Goal: Task Accomplishment & Management: Use online tool/utility

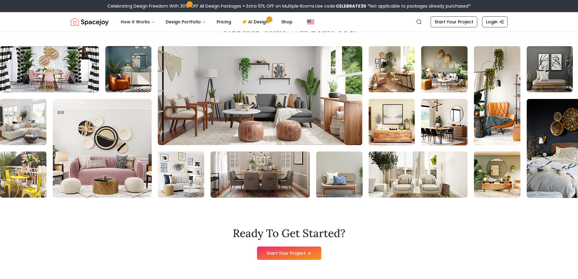
scroll to position [4431, 0]
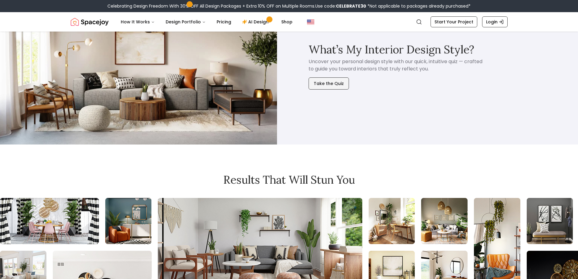
click at [332, 77] on button "Take the Quiz" at bounding box center [329, 83] width 40 height 12
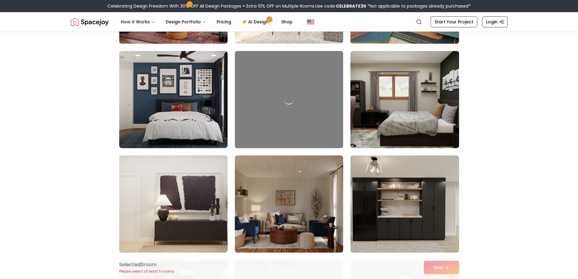
scroll to position [243, 0]
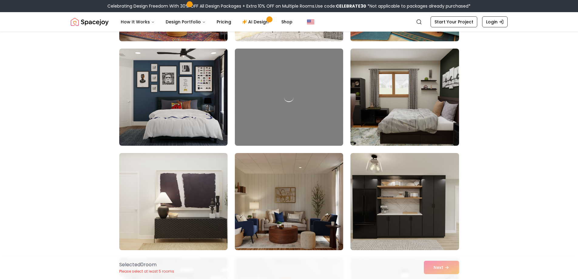
click at [282, 178] on img at bounding box center [289, 202] width 114 height 102
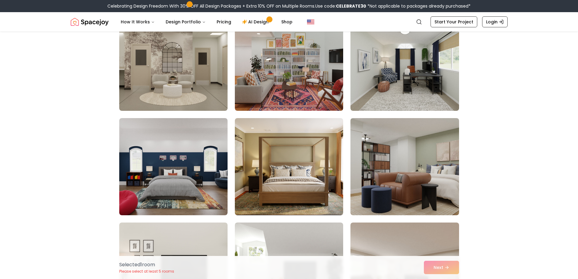
scroll to position [516, 0]
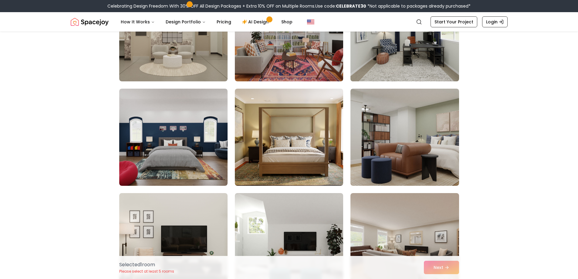
click at [396, 62] on img at bounding box center [405, 33] width 114 height 102
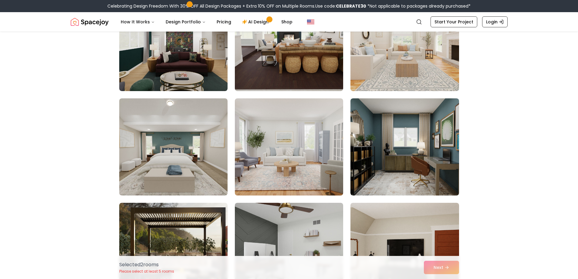
scroll to position [941, 0]
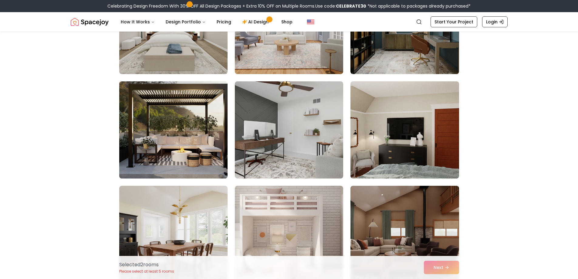
click at [157, 124] on img at bounding box center [174, 130] width 114 height 102
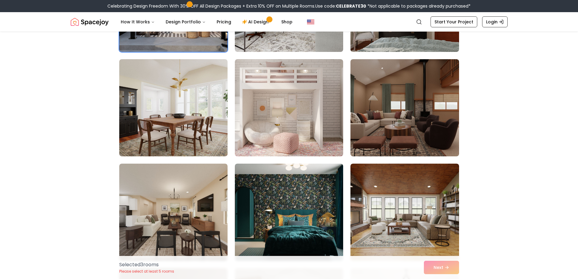
scroll to position [1093, 0]
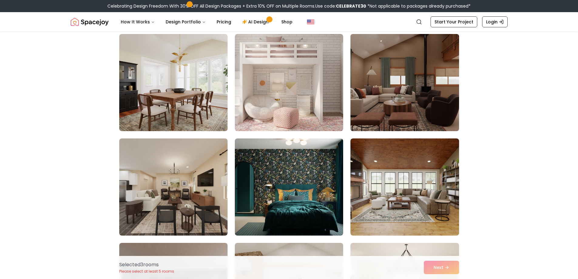
click at [402, 90] on img at bounding box center [405, 83] width 114 height 102
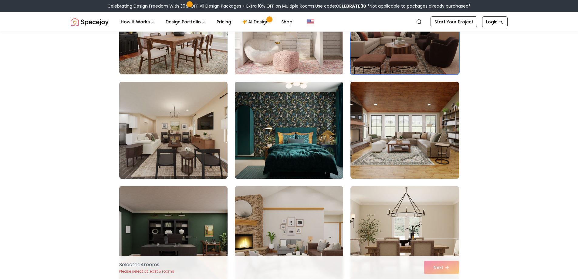
scroll to position [1153, 0]
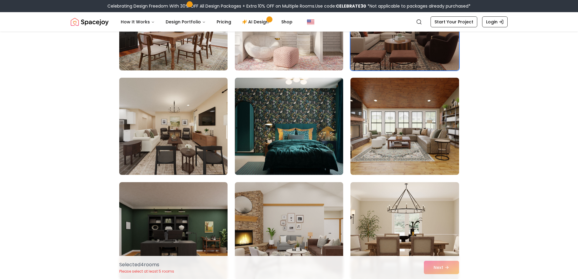
click at [185, 127] on img at bounding box center [174, 126] width 114 height 102
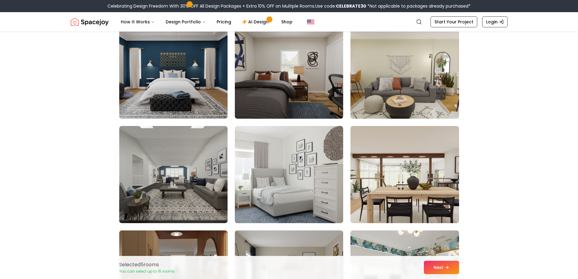
scroll to position [2064, 0]
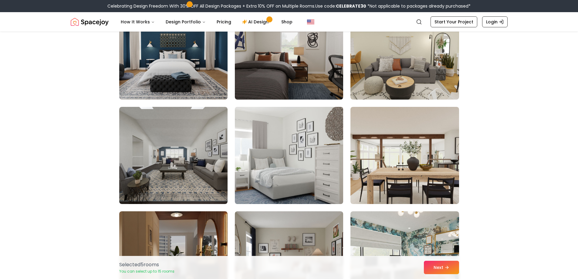
click at [269, 151] on img at bounding box center [289, 155] width 114 height 102
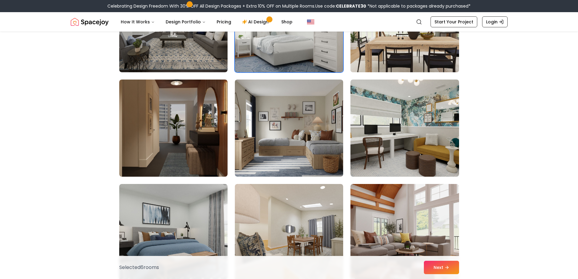
scroll to position [2216, 0]
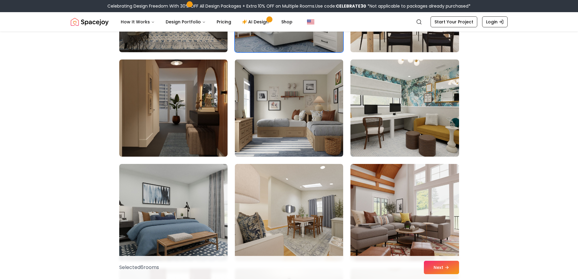
click at [294, 108] on img at bounding box center [289, 108] width 114 height 102
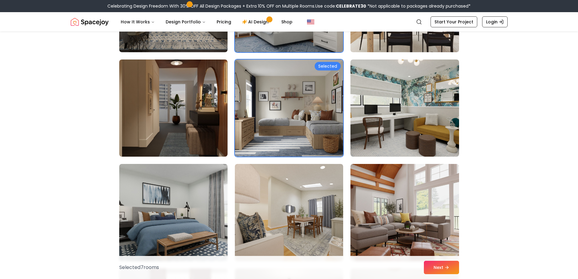
scroll to position [2367, 0]
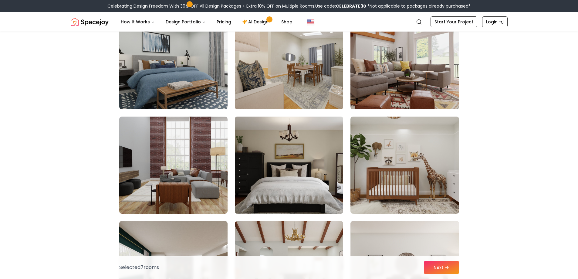
click at [300, 164] on img at bounding box center [289, 165] width 114 height 102
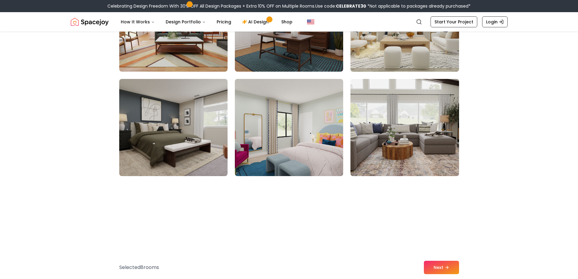
scroll to position [3035, 0]
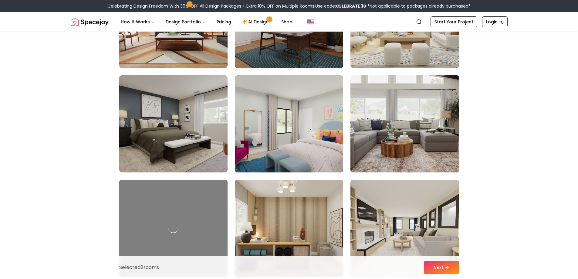
click at [413, 151] on img at bounding box center [405, 124] width 114 height 102
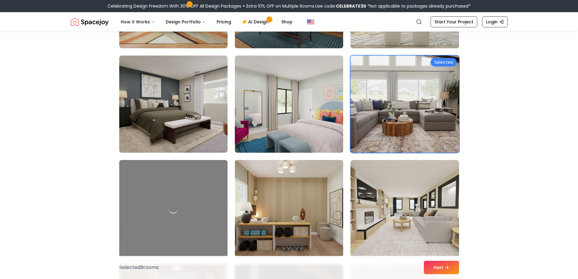
scroll to position [3066, 0]
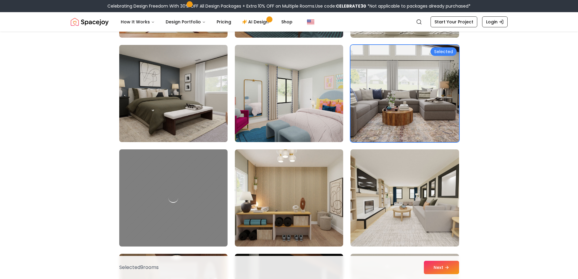
click at [171, 106] on img at bounding box center [174, 93] width 114 height 102
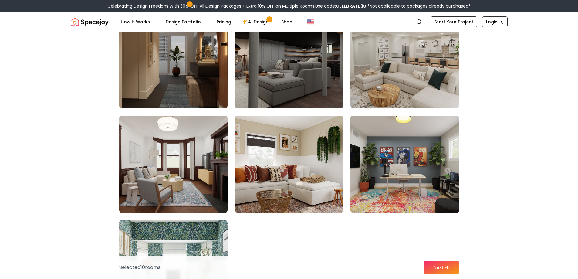
scroll to position [3308, 0]
click at [281, 63] on img at bounding box center [289, 59] width 114 height 102
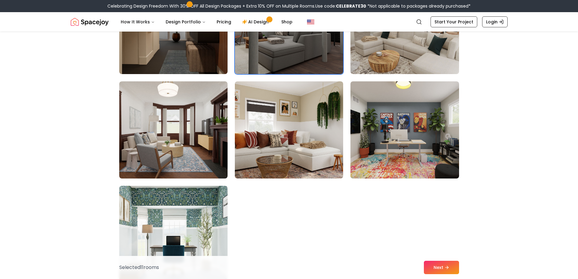
scroll to position [3430, 0]
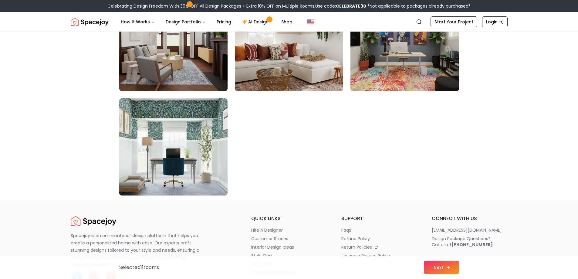
click at [437, 264] on button "Next" at bounding box center [441, 267] width 35 height 13
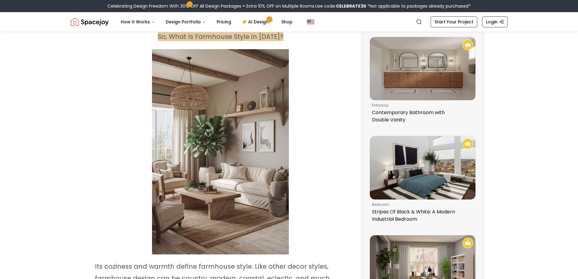
scroll to position [243, 0]
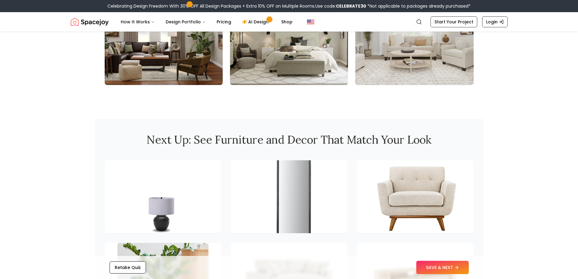
scroll to position [607, 0]
